Goal: Navigation & Orientation: Find specific page/section

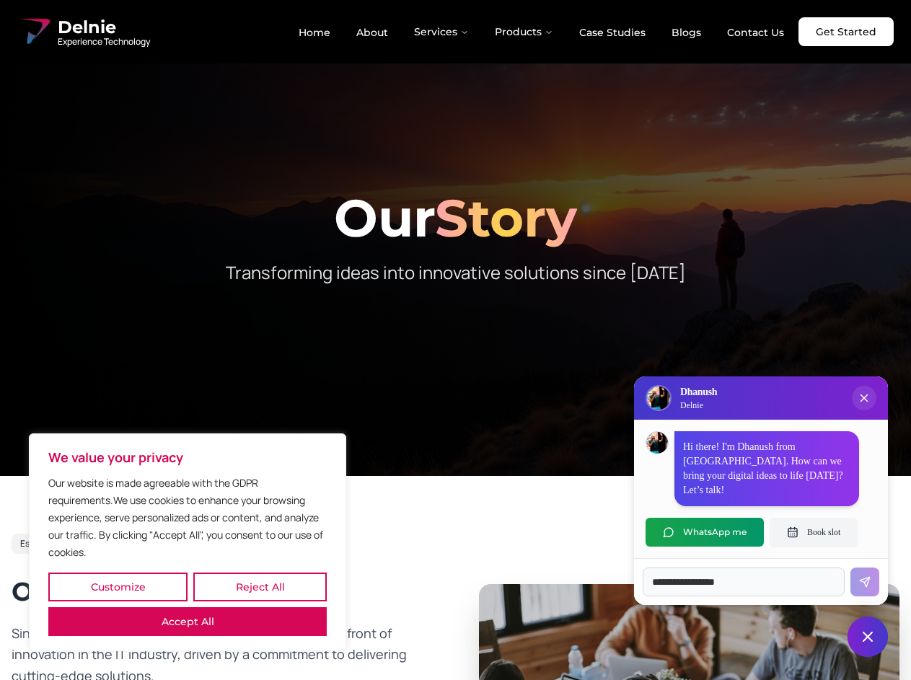
click at [118, 587] on button "Customize" at bounding box center [117, 587] width 139 height 29
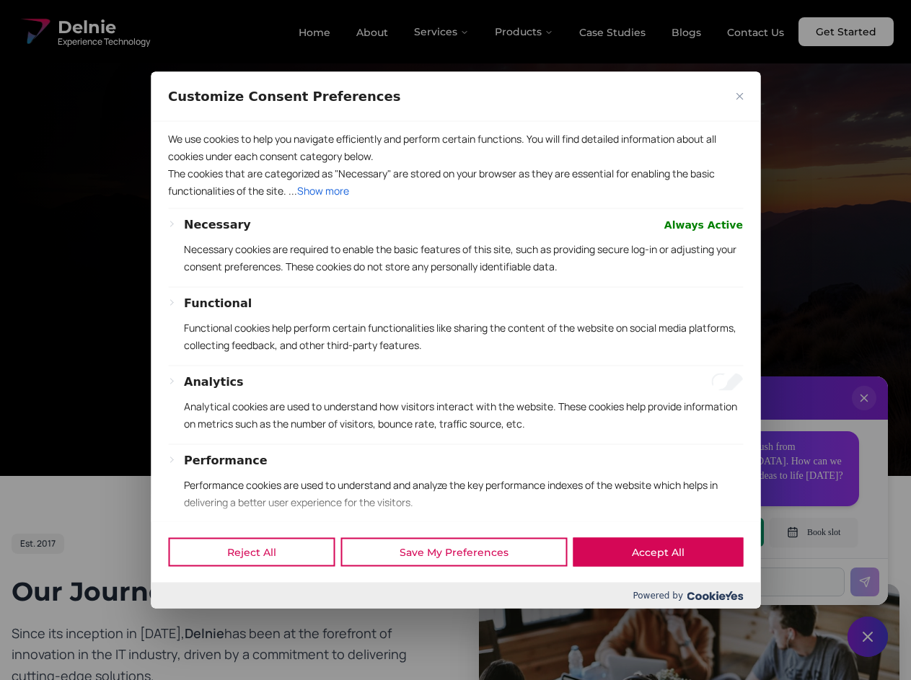
click at [260, 432] on p "Analytical cookies are used to understand how visitors interact with the websit…" at bounding box center [463, 414] width 559 height 35
click at [0, 0] on ul "Cookie _ga_X3MEP2WBDL Duration 2 years Description This cookie is installed by …" at bounding box center [0, 0] width 0 height 0
click at [455, 199] on p "The cookies that are categorized as "Necessary" are stored on your browser as t…" at bounding box center [455, 181] width 575 height 35
click at [442, 32] on div at bounding box center [455, 340] width 911 height 680
click at [524, 32] on div at bounding box center [455, 340] width 911 height 680
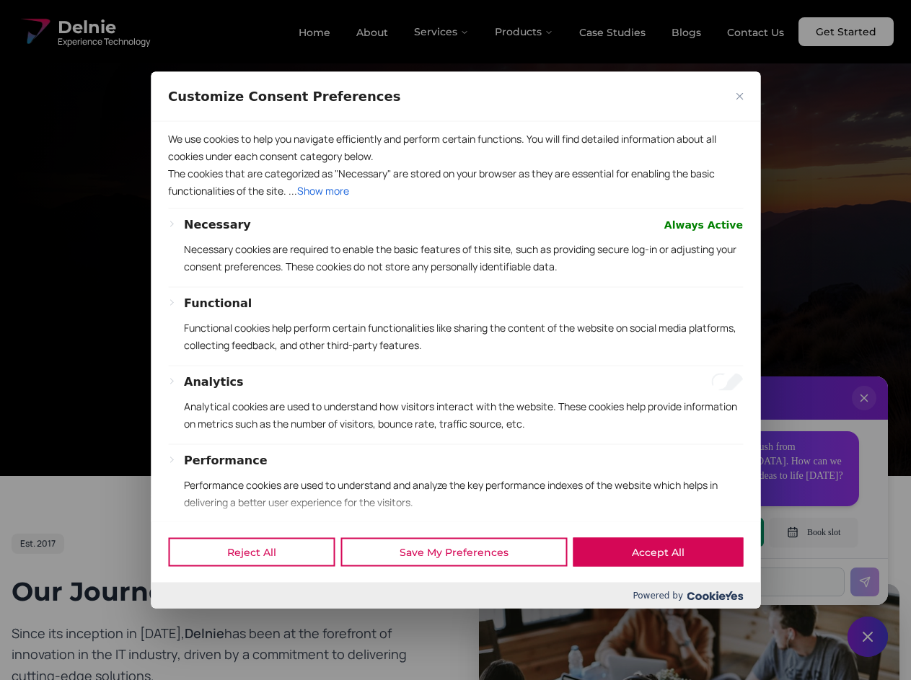
click at [864, 412] on div at bounding box center [455, 340] width 911 height 680
click at [705, 532] on div "Reject All Save My Preferences Accept All" at bounding box center [455, 551] width 609 height 61
click at [813, 532] on div at bounding box center [455, 340] width 911 height 680
click at [868, 637] on div at bounding box center [455, 340] width 911 height 680
